Goal: Information Seeking & Learning: Learn about a topic

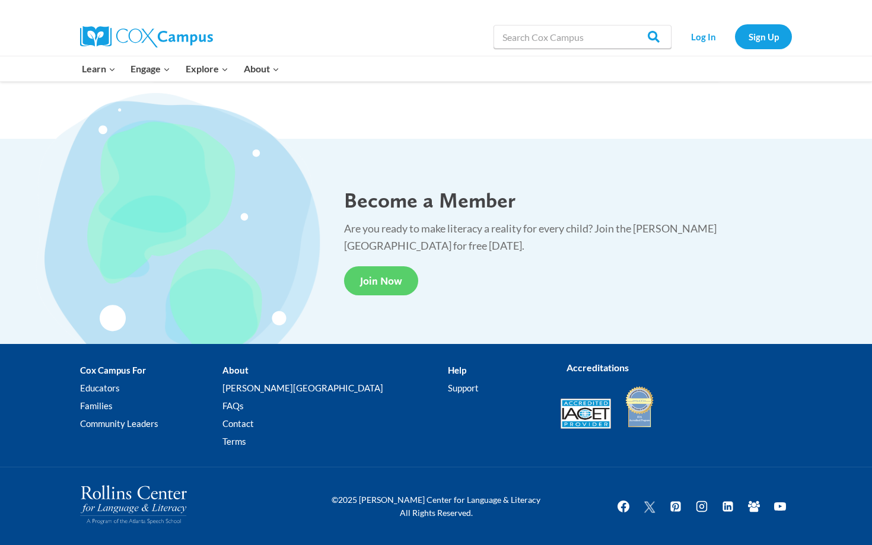
scroll to position [2169, 0]
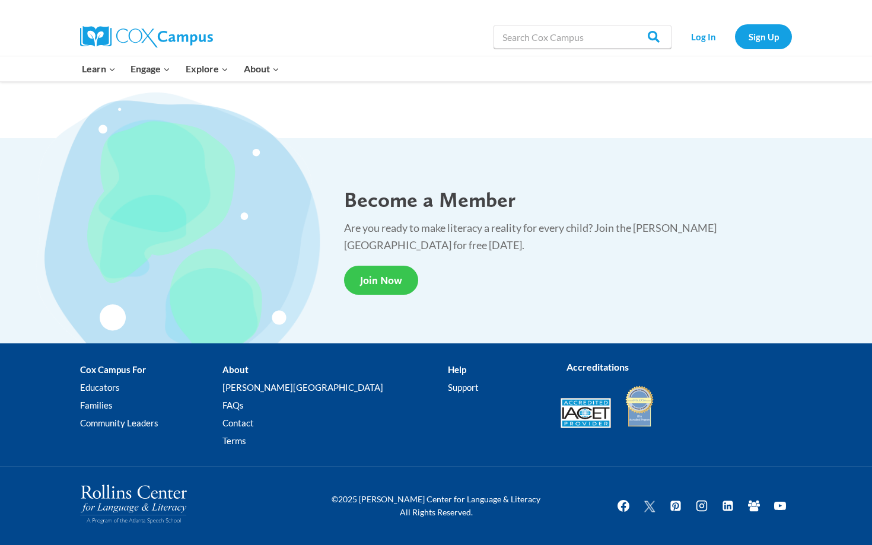
click at [379, 275] on span "Join Now" at bounding box center [381, 280] width 42 height 12
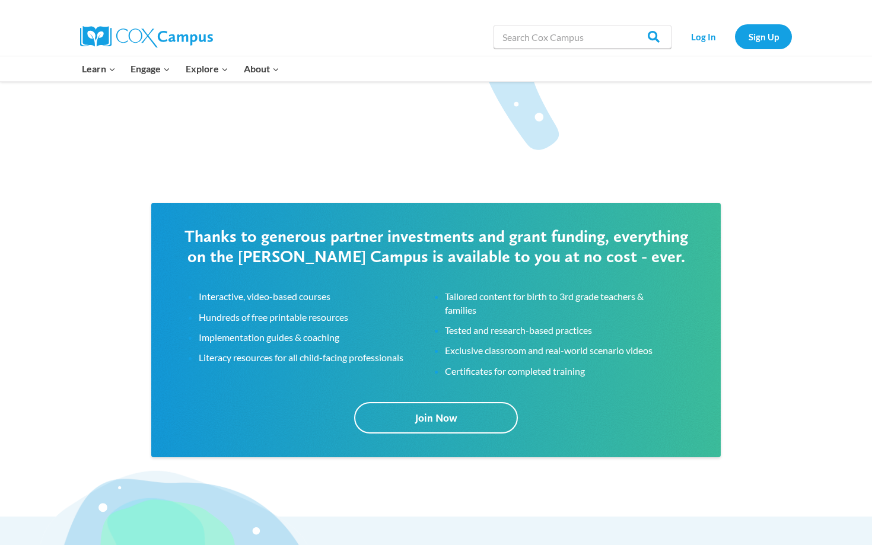
scroll to position [1783, 0]
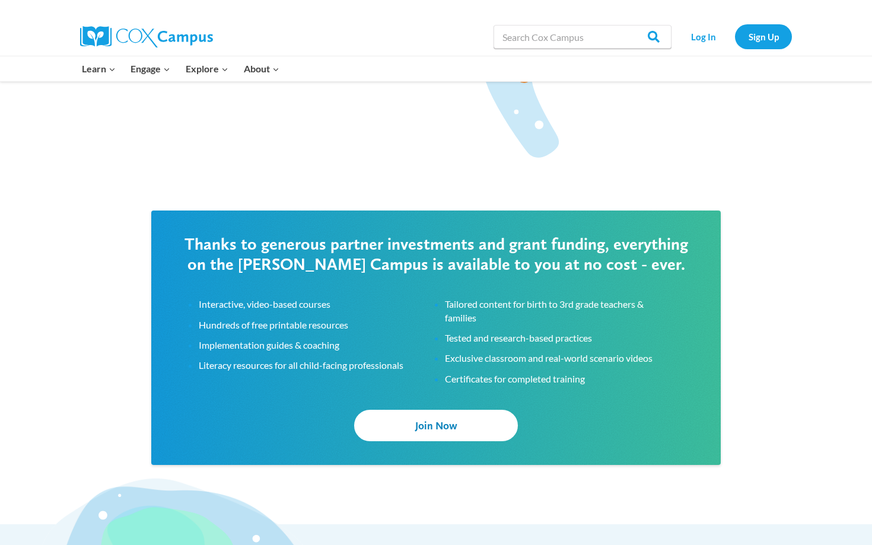
click at [408, 428] on link "Join Now" at bounding box center [436, 425] width 164 height 31
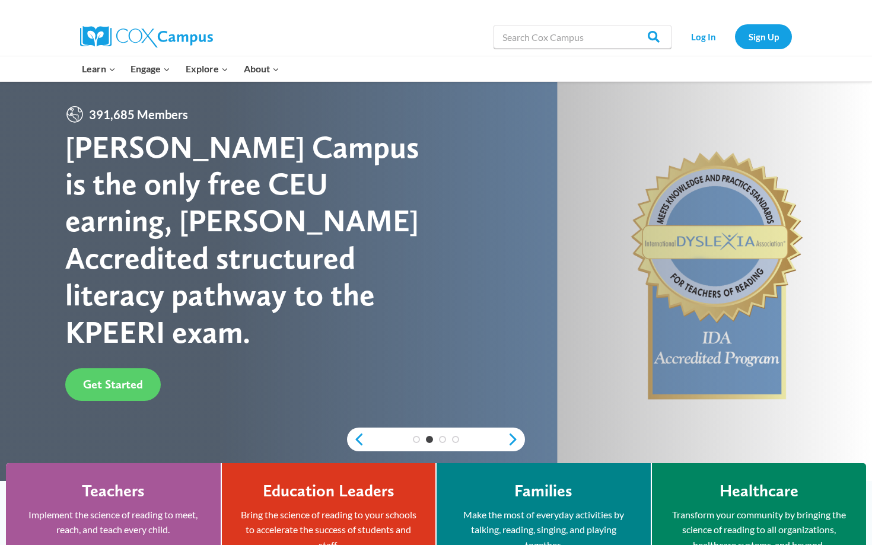
scroll to position [0, 0]
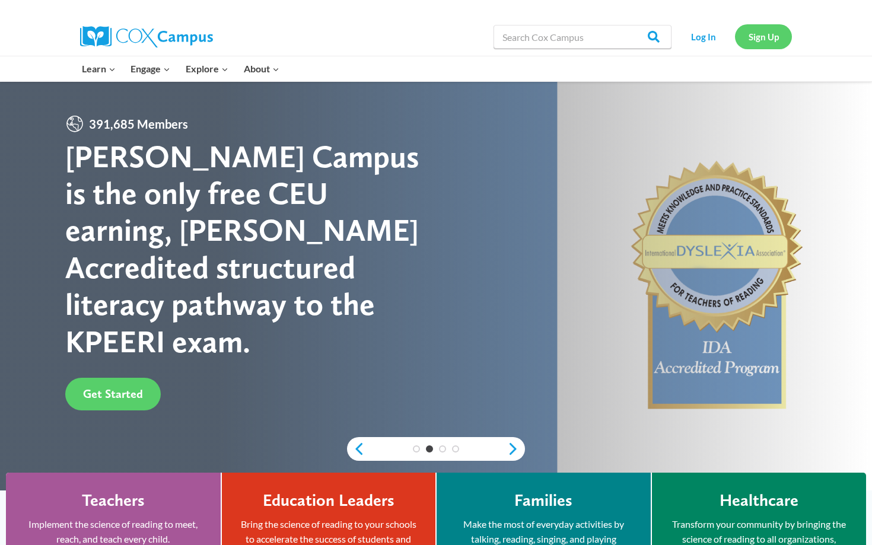
click at [763, 40] on link "Sign Up" at bounding box center [763, 36] width 57 height 24
click at [714, 39] on link "Log In" at bounding box center [703, 36] width 52 height 24
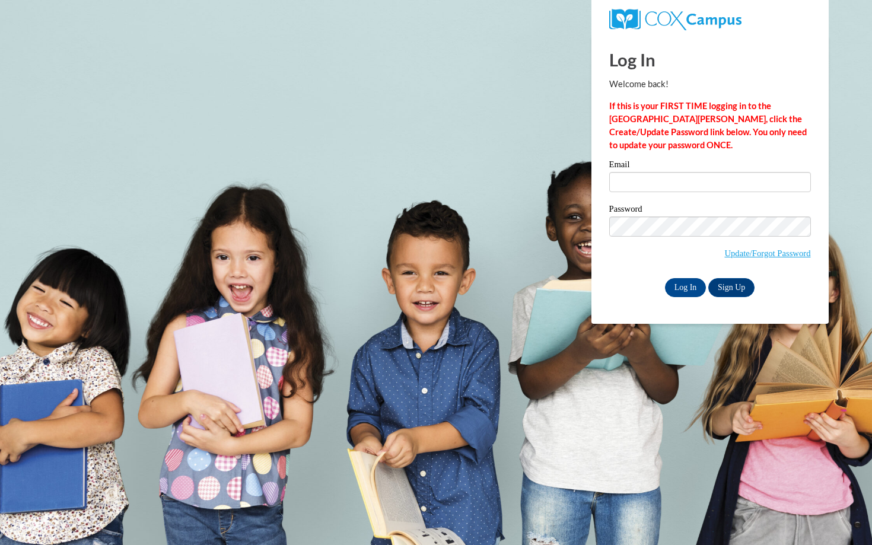
click at [656, 192] on div "Email" at bounding box center [710, 180] width 202 height 41
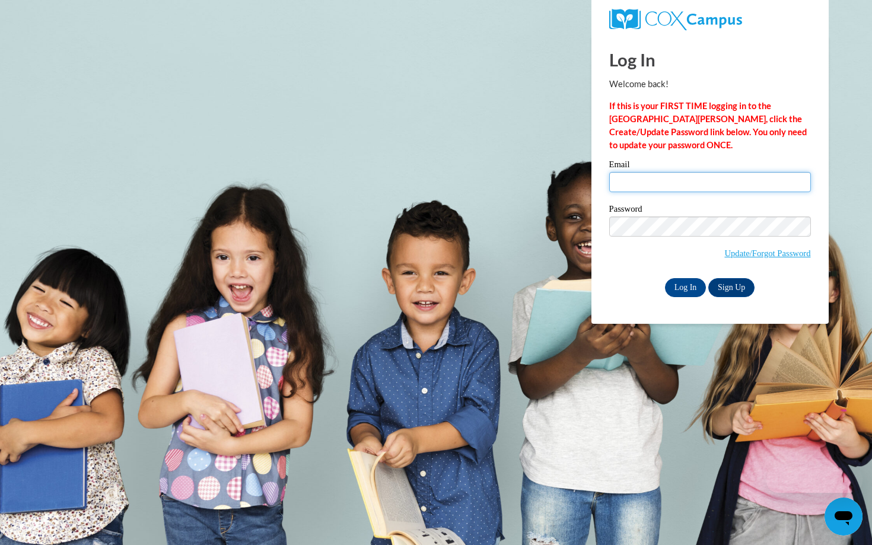
type input "christy_moore@taylor.edu"
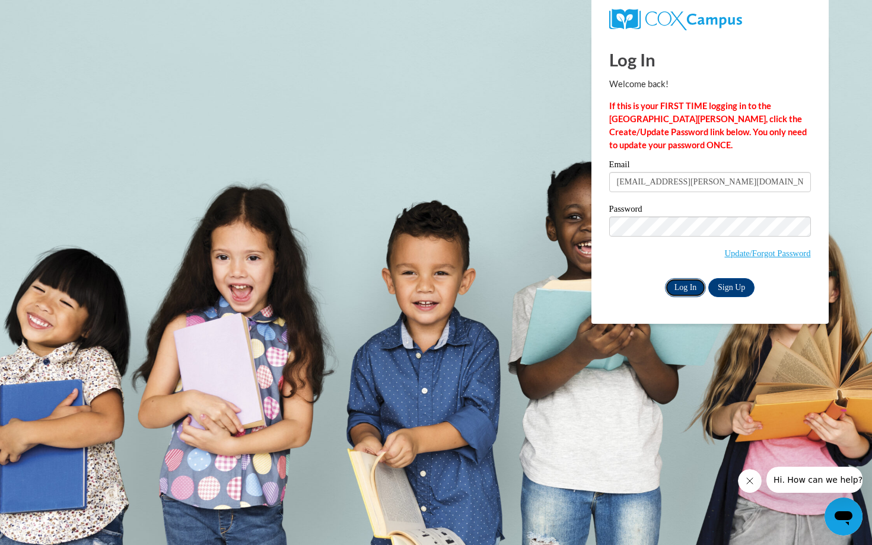
click at [684, 286] on input "Log In" at bounding box center [686, 287] width 42 height 19
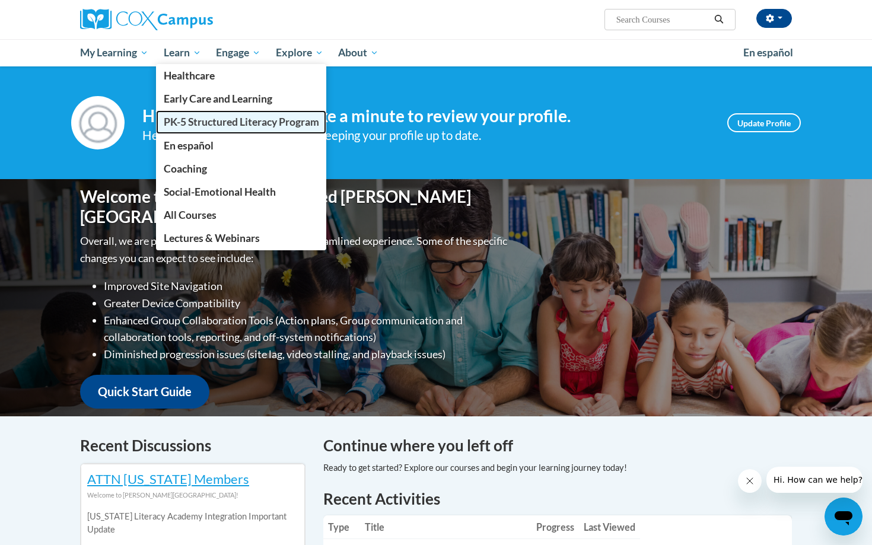
click at [218, 121] on span "PK-5 Structured Literacy Program" at bounding box center [241, 122] width 155 height 12
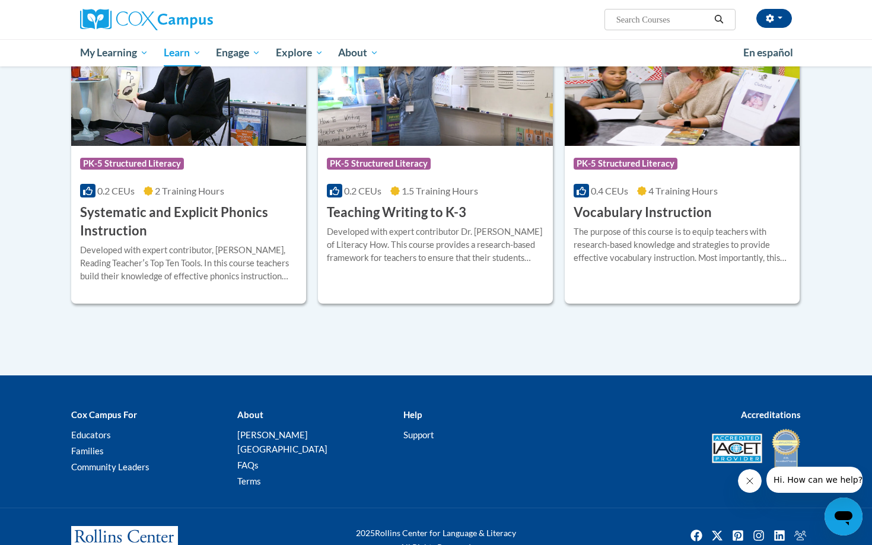
scroll to position [1312, 0]
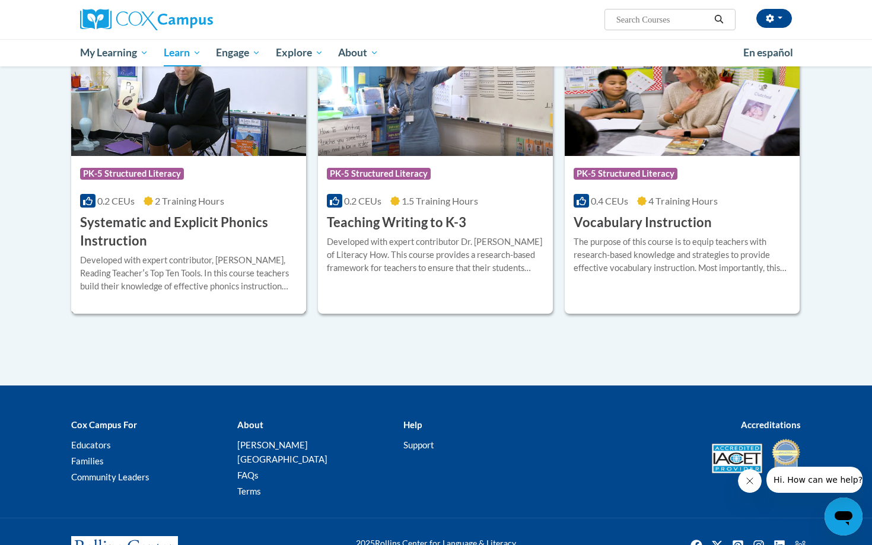
click at [237, 278] on div "Developed with expert contributor, [PERSON_NAME], Reading Teacherʹs Top Ten Too…" at bounding box center [188, 273] width 217 height 39
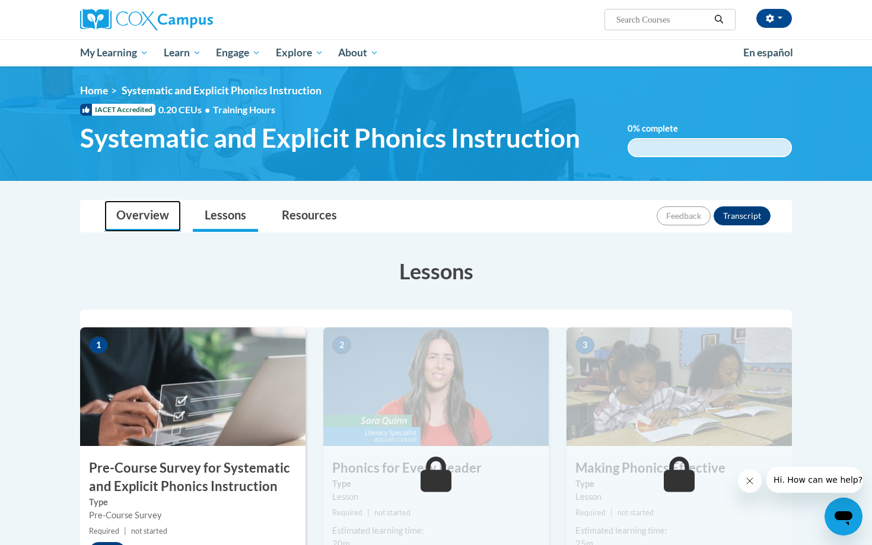
click at [155, 215] on link "Overview" at bounding box center [142, 215] width 76 height 31
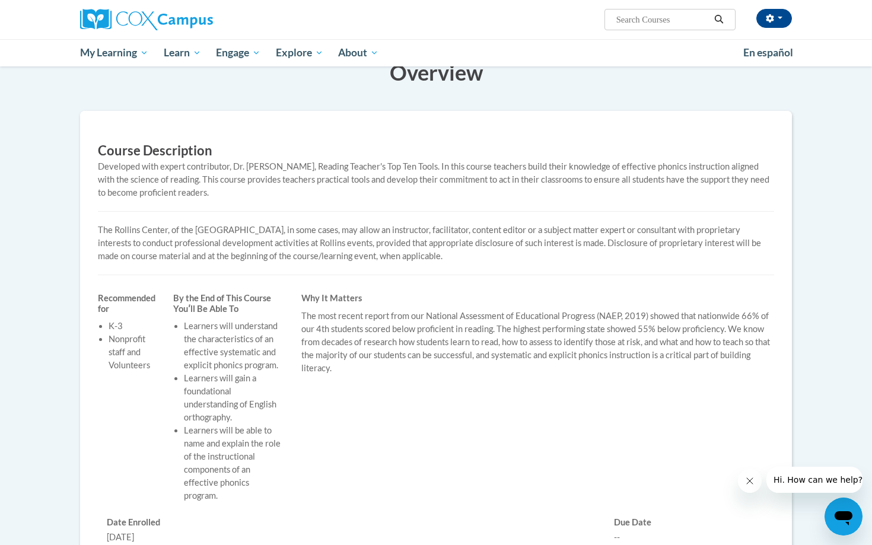
scroll to position [97, 0]
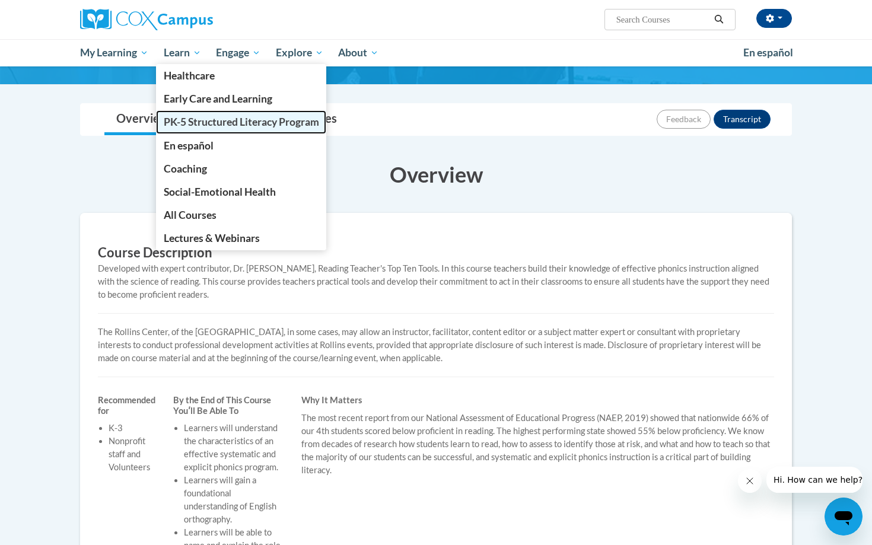
click at [198, 124] on span "PK-5 Structured Literacy Program" at bounding box center [241, 122] width 155 height 12
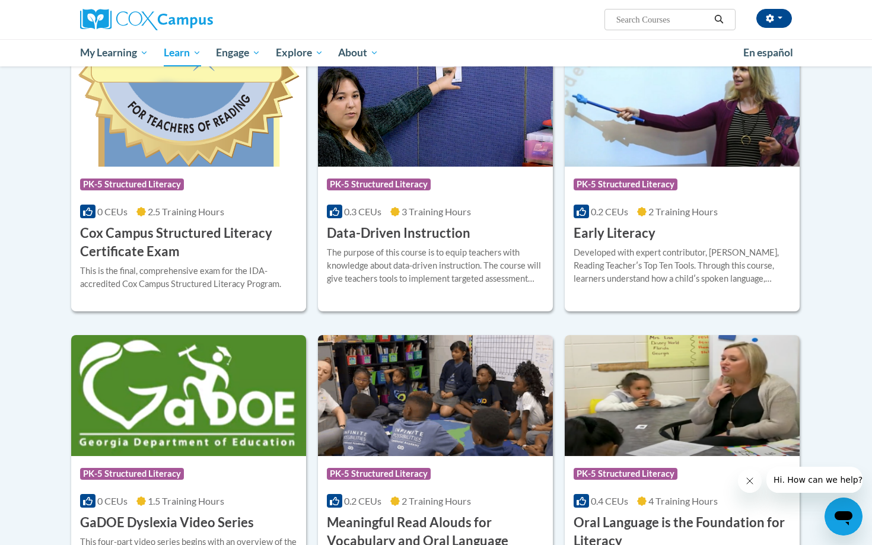
scroll to position [409, 0]
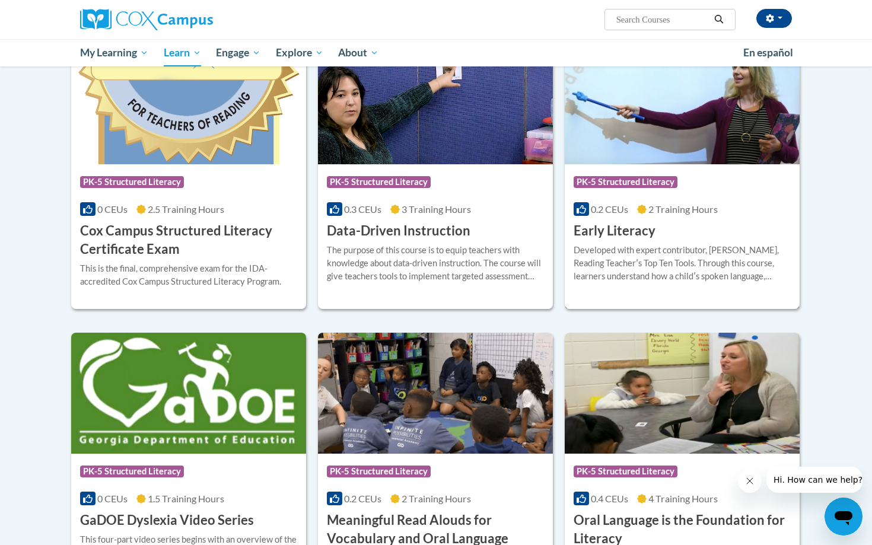
click at [662, 260] on div "Developed with expert contributor, [PERSON_NAME], Reading Teacherʹs Top Ten Too…" at bounding box center [681, 263] width 217 height 39
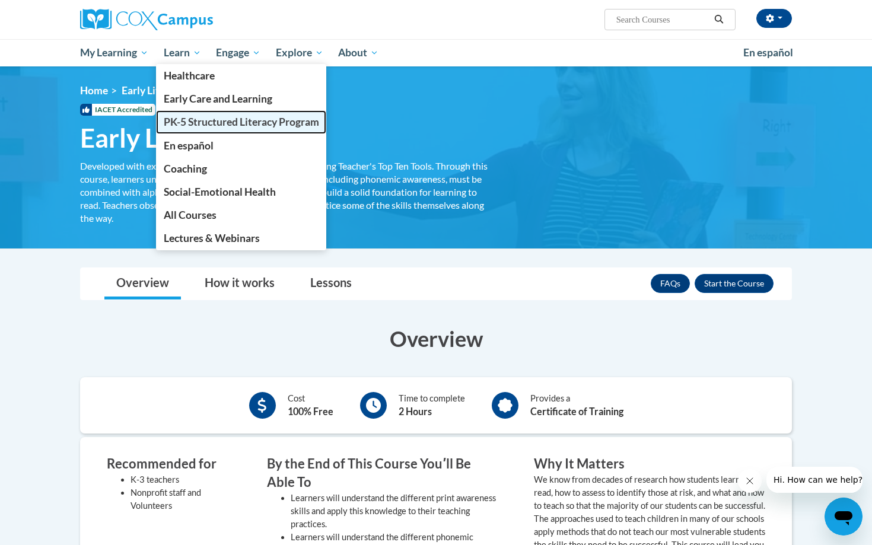
click at [196, 120] on span "PK-5 Structured Literacy Program" at bounding box center [241, 122] width 155 height 12
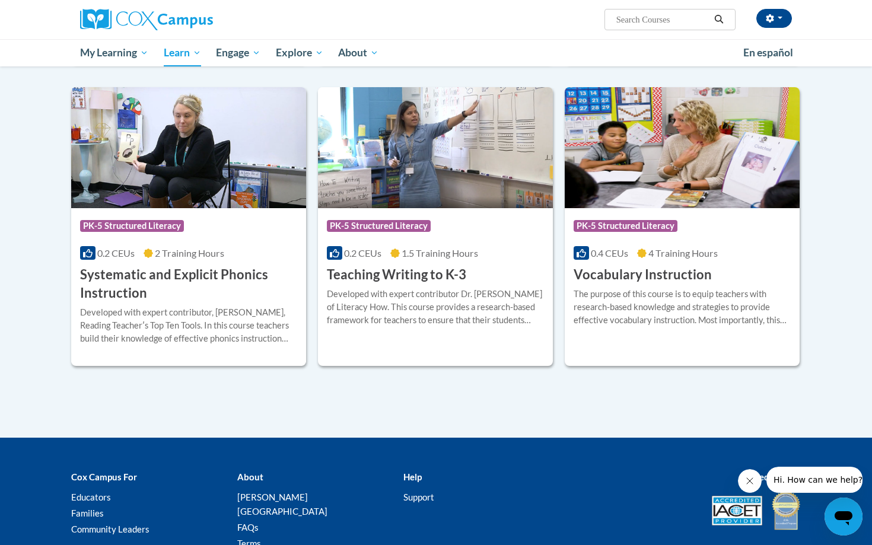
scroll to position [1254, 0]
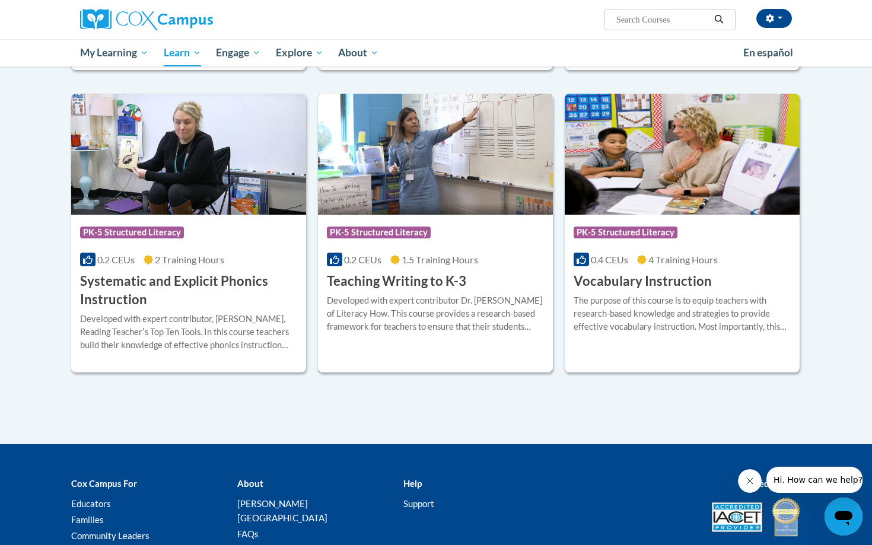
click at [418, 185] on img at bounding box center [435, 154] width 235 height 121
